Goal: Check status: Check status

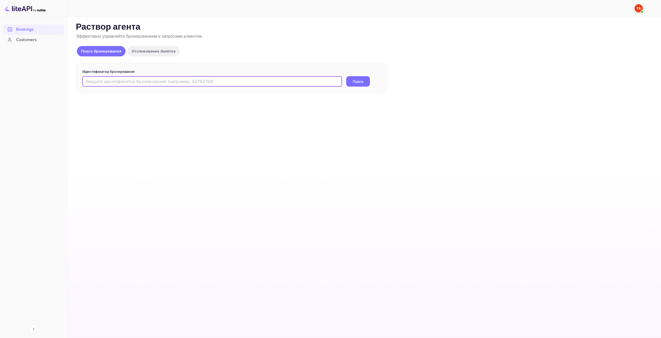
click at [217, 80] on input "text" at bounding box center [212, 81] width 260 height 10
paste input "9152659"
type input "9152659"
click at [352, 89] on div "Идентификатор бронирования 9152659 ​ Поиск" at bounding box center [232, 78] width 312 height 31
click at [352, 83] on button "Поиск" at bounding box center [358, 81] width 24 height 10
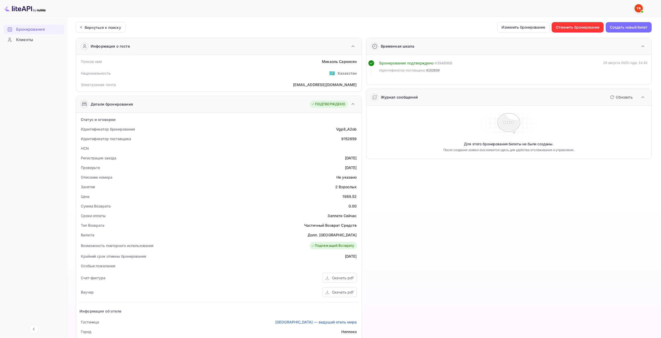
click at [353, 198] on div "1989.52" at bounding box center [350, 196] width 14 height 5
copy div "1989.52"
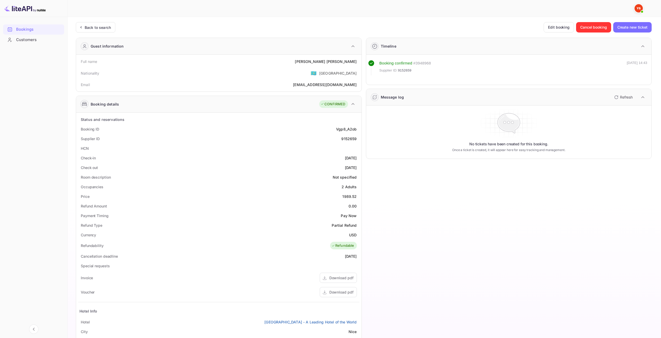
click at [352, 234] on div "USD" at bounding box center [353, 234] width 8 height 5
copy div "USD"
